Goal: Information Seeking & Learning: Learn about a topic

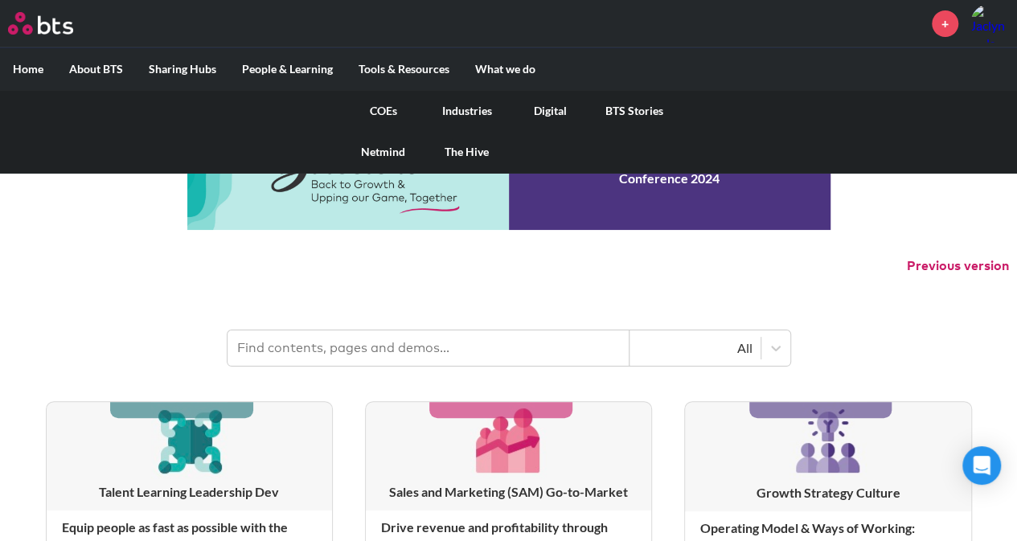
click at [383, 109] on link "COEs" at bounding box center [384, 111] width 84 height 42
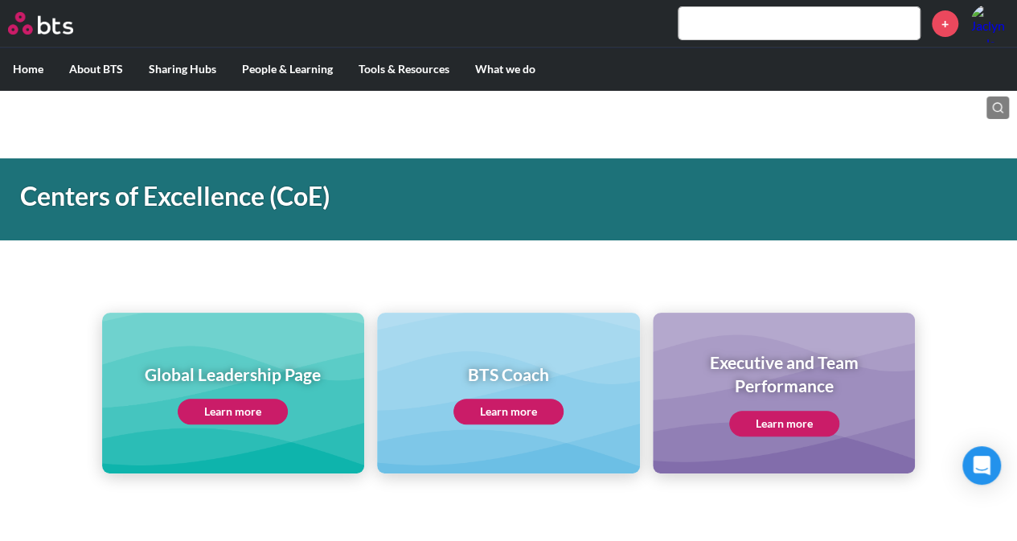
click at [224, 409] on link "Learn more" at bounding box center [233, 412] width 110 height 26
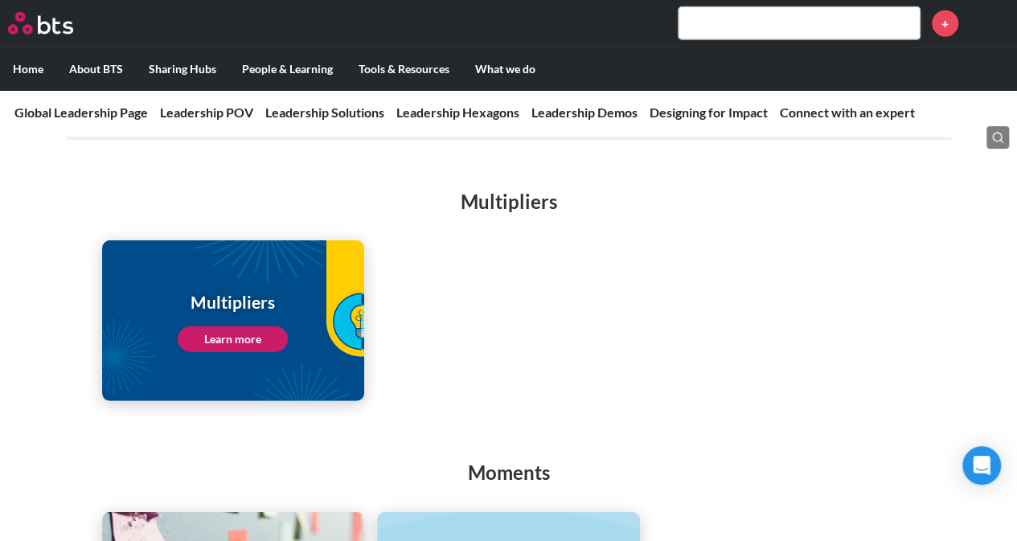
scroll to position [2165, 0]
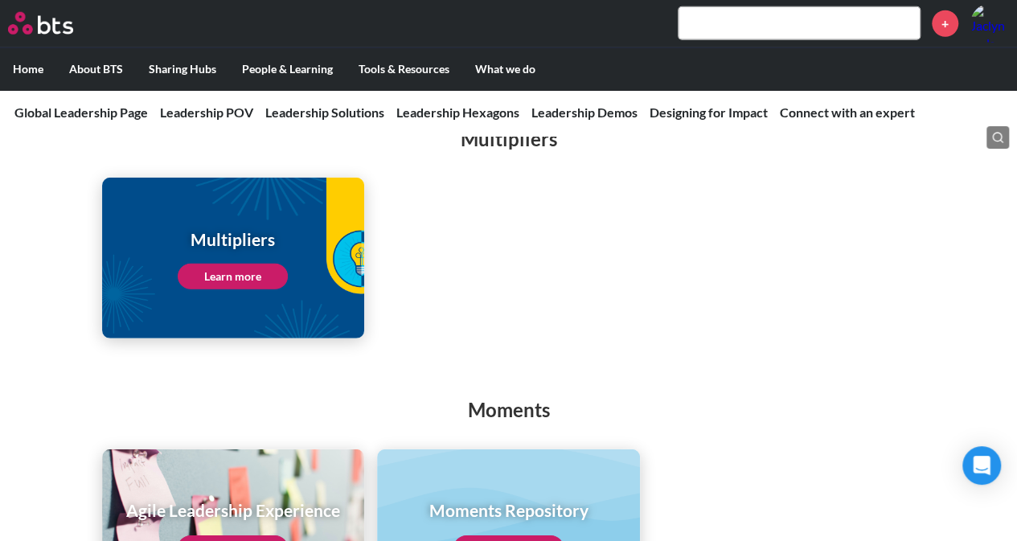
click at [224, 264] on link "Learn more" at bounding box center [233, 277] width 110 height 26
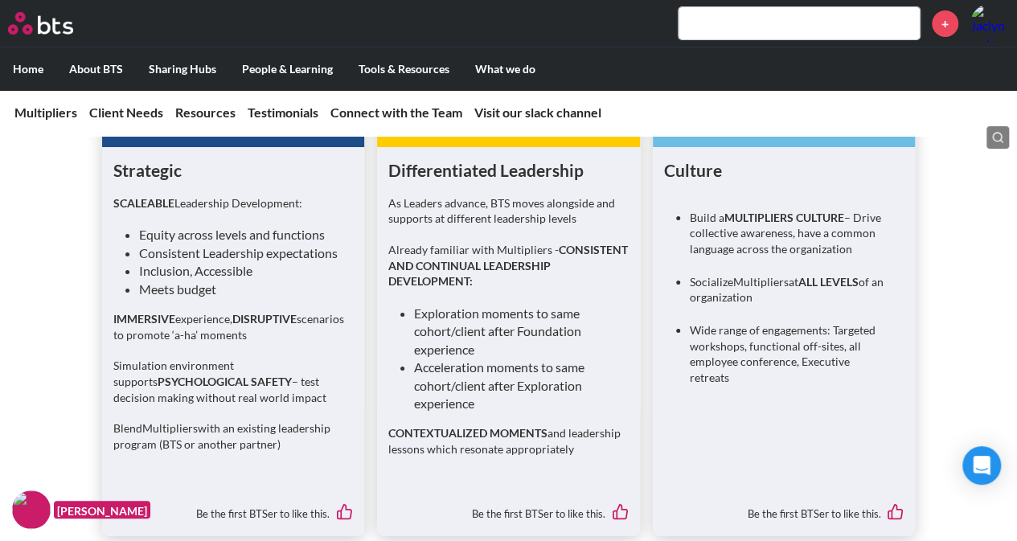
scroll to position [2885, 0]
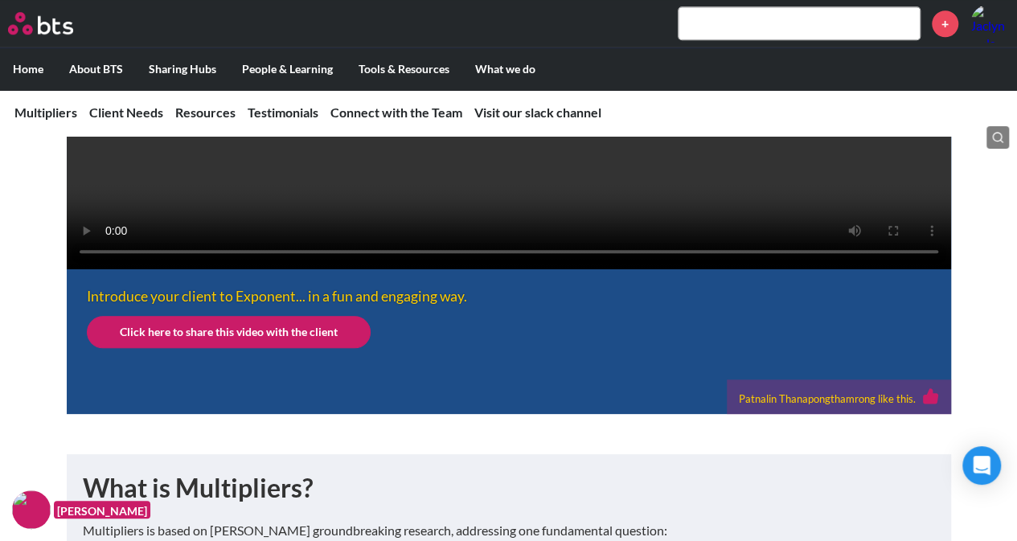
click at [812, 387] on div "Introduce your client to Exponent... in a fun and engaging way. Click here to s…" at bounding box center [509, 341] width 884 height 145
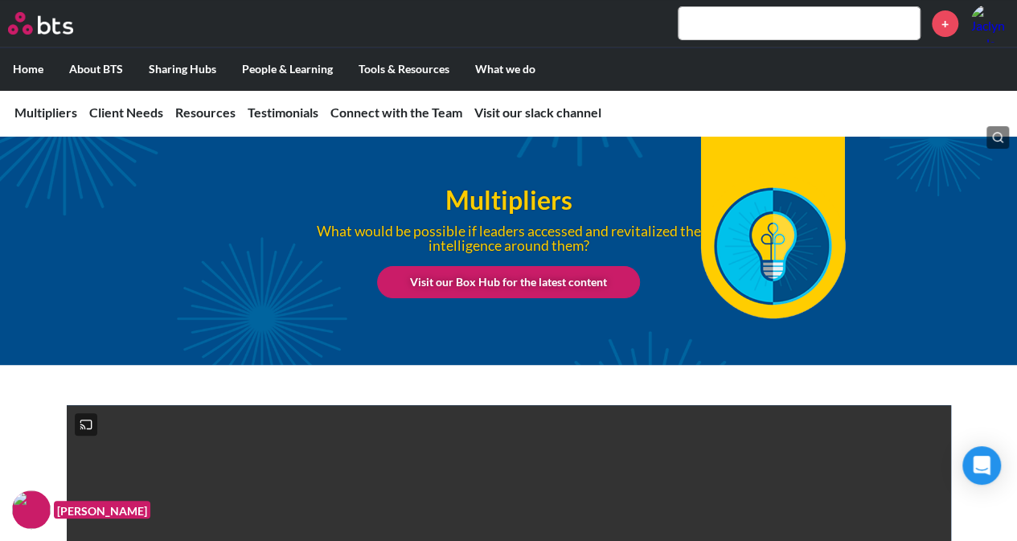
scroll to position [0, 0]
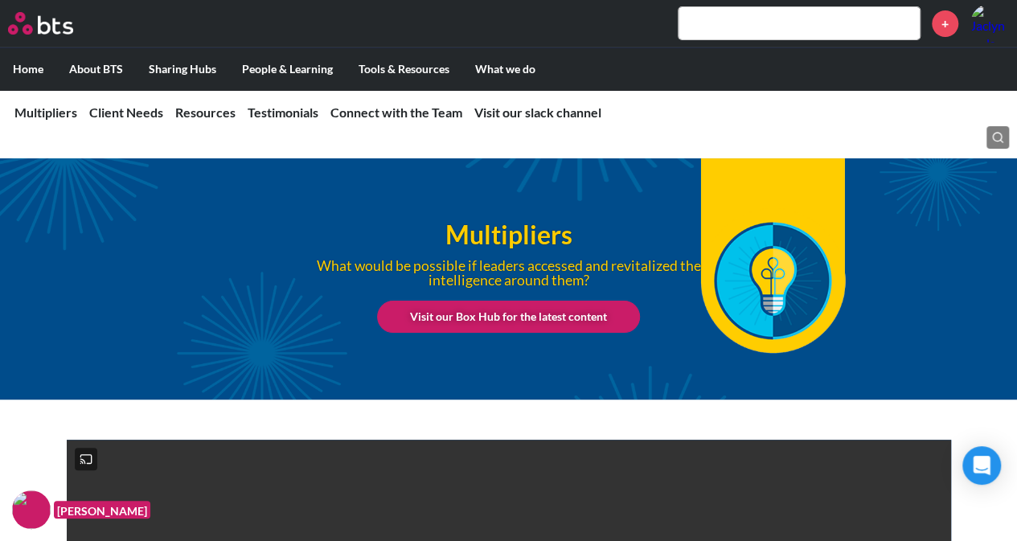
click at [564, 315] on link "Visit our Box Hub for the latest content" at bounding box center [508, 317] width 263 height 32
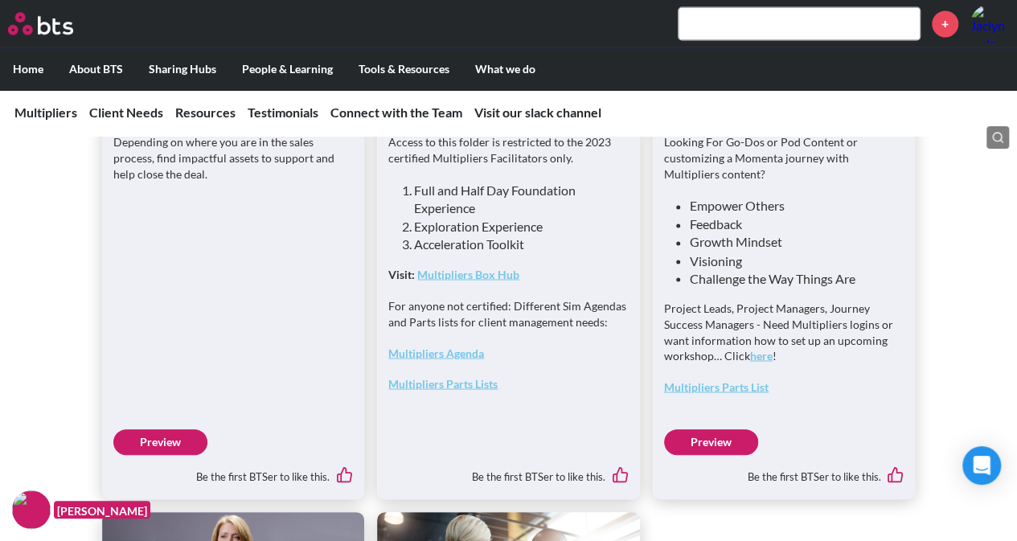
scroll to position [4346, 0]
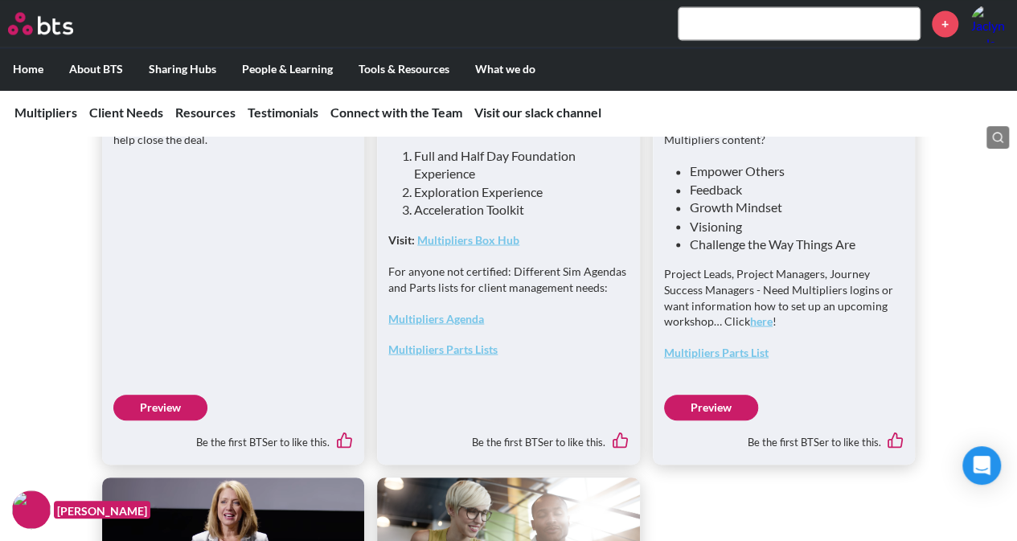
click at [709, 421] on link "Preview" at bounding box center [711, 408] width 94 height 26
